Goal: Communication & Community: Share content

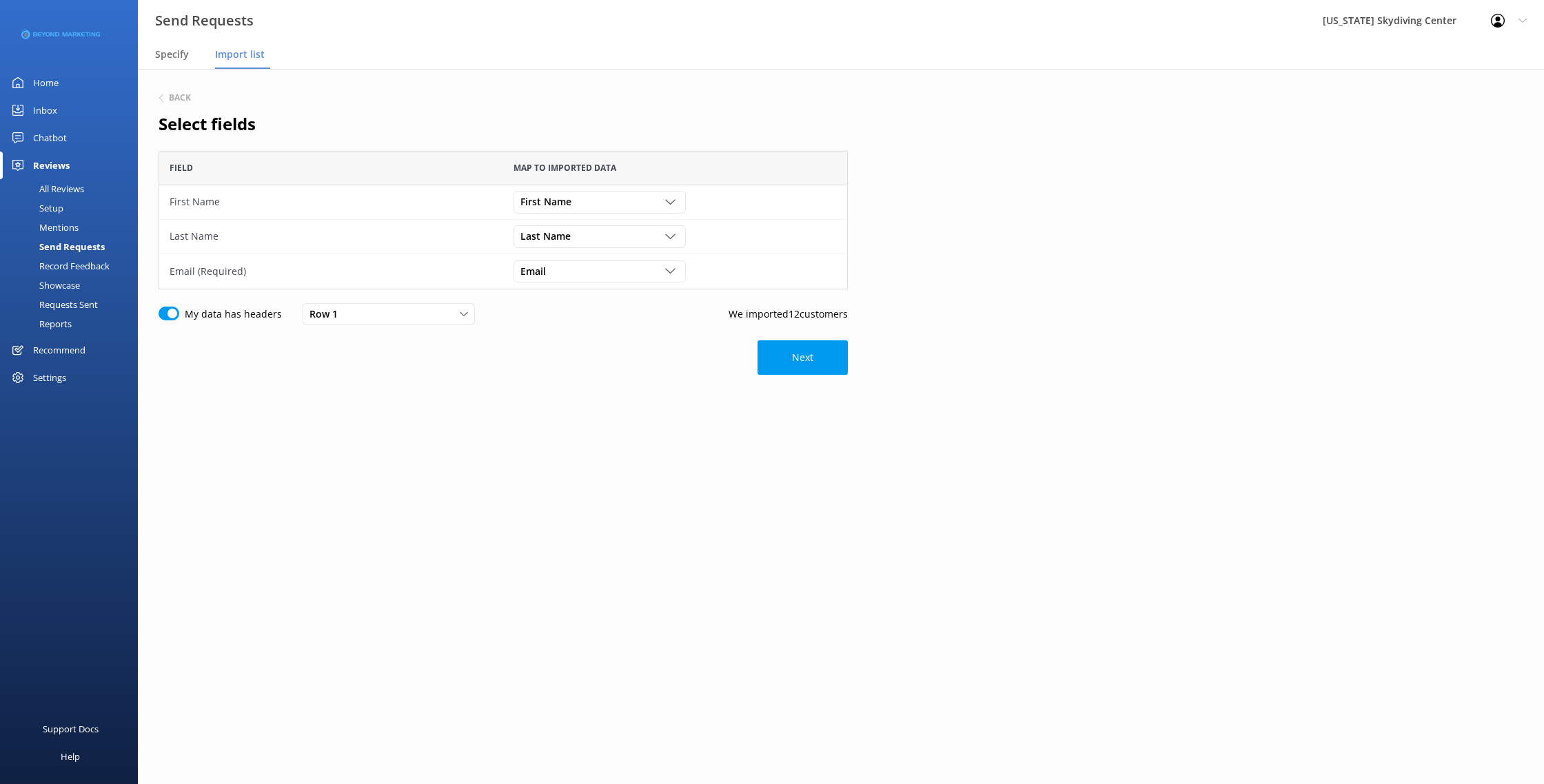
scroll to position [139, 689]
click at [835, 371] on button "Next" at bounding box center [803, 357] width 91 height 35
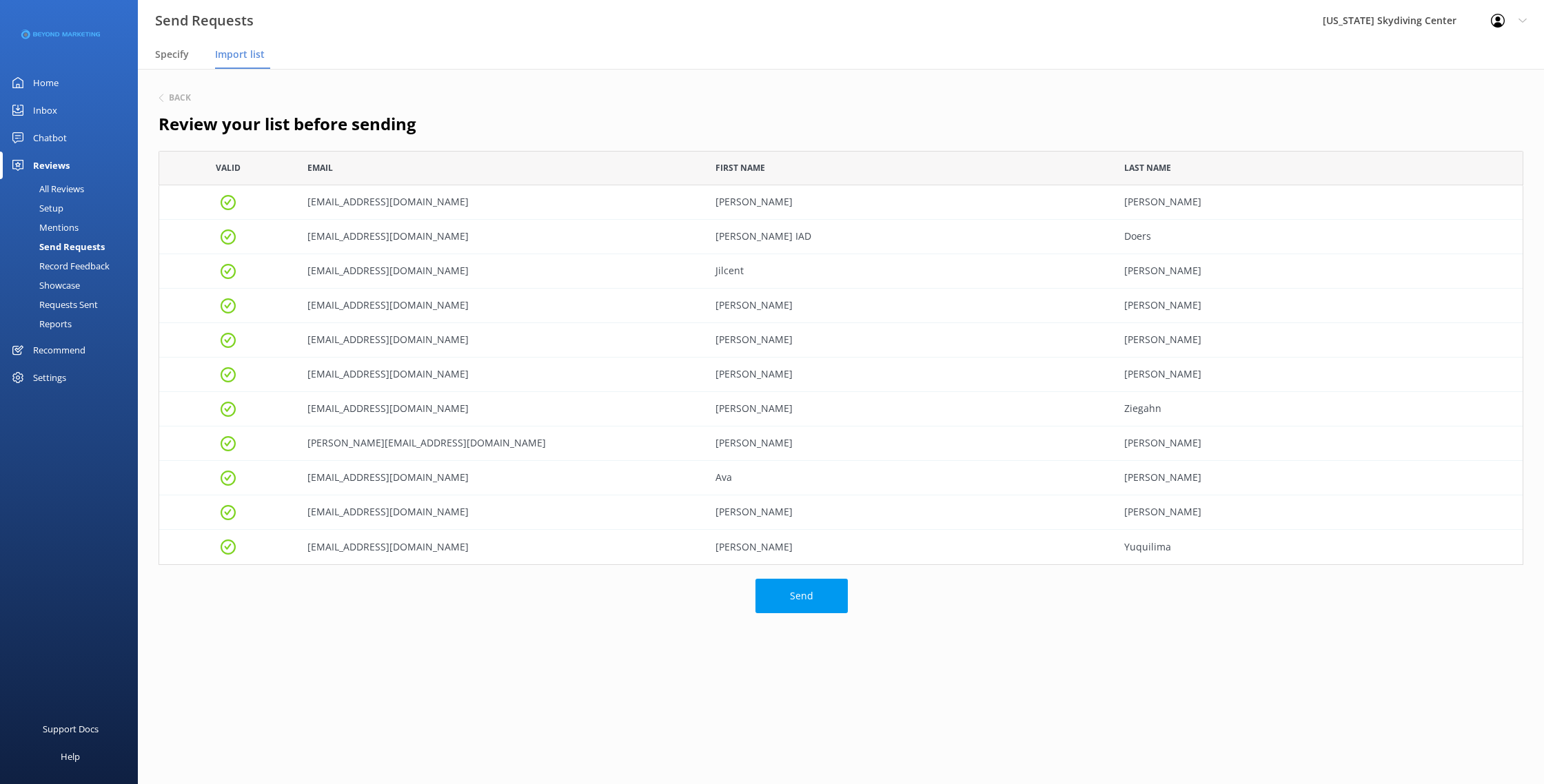
scroll to position [414, 1365]
click at [799, 581] on button "Send" at bounding box center [802, 596] width 92 height 35
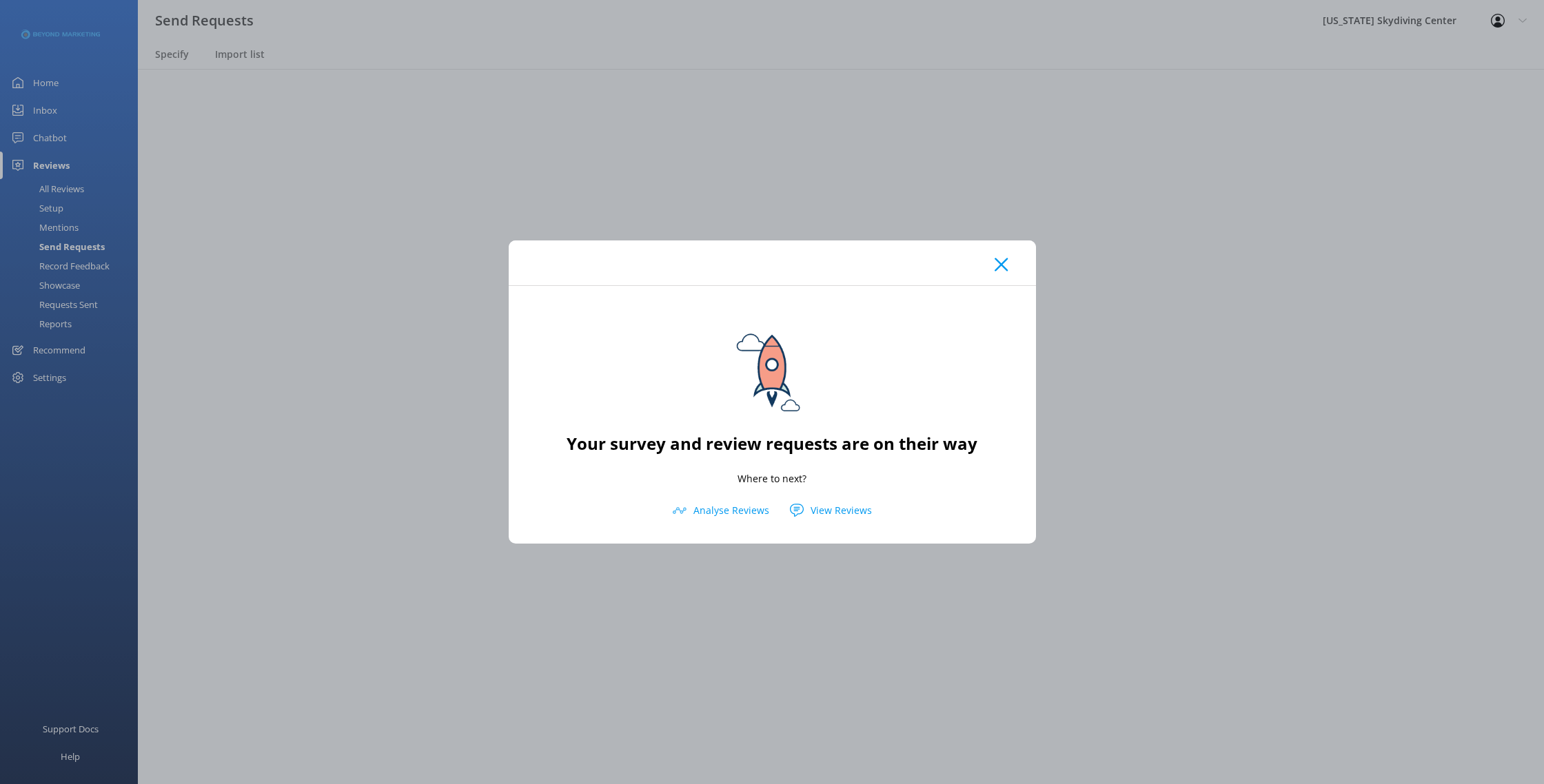
click at [1007, 262] on icon at bounding box center [1001, 265] width 13 height 14
